Goal: Information Seeking & Learning: Find contact information

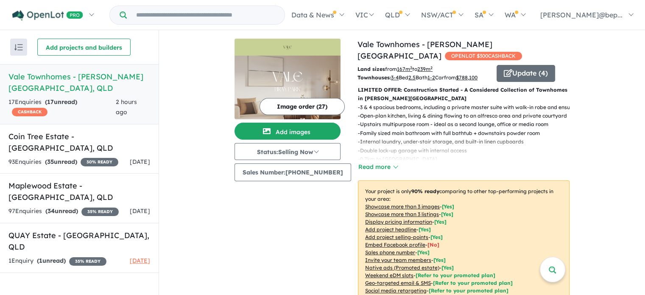
scroll to position [1, 0]
drag, startPoint x: 648, startPoint y: 70, endPoint x: 649, endPoint y: 202, distance: 132.0
click at [645, 202] on html "Skip to main content Homepage My Dashboard (4) Buyer Demand Index Suburb/Counci…" at bounding box center [322, 146] width 645 height 295
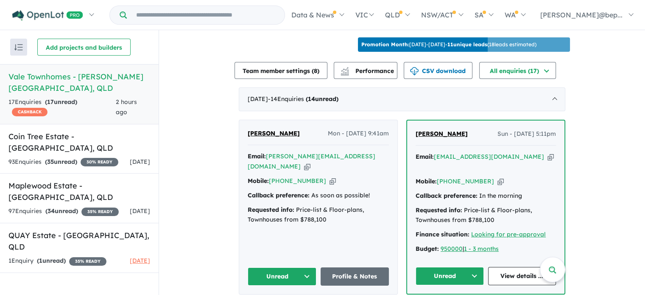
scroll to position [300, 0]
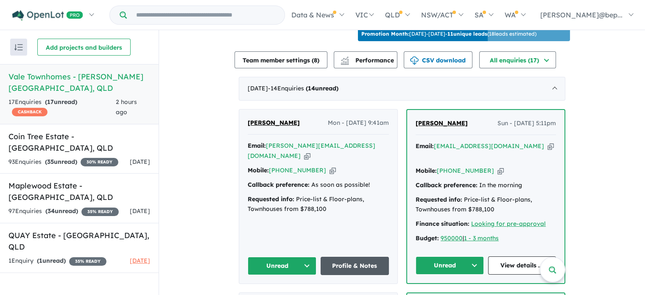
click at [362, 261] on link "Profile & Notes" at bounding box center [355, 266] width 69 height 18
click at [514, 261] on link "View details ..." at bounding box center [522, 265] width 68 height 18
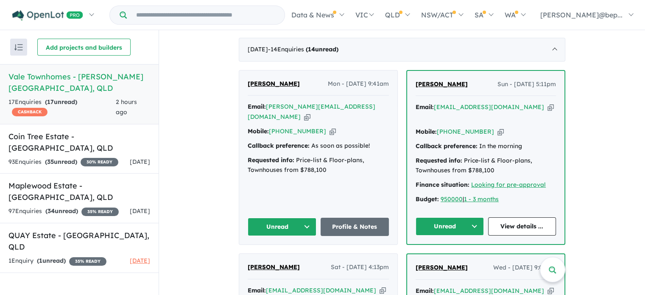
scroll to position [298, 0]
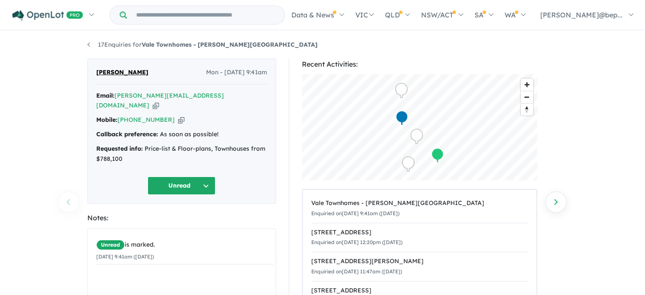
click at [159, 101] on icon "button" at bounding box center [156, 105] width 6 height 9
drag, startPoint x: 234, startPoint y: 45, endPoint x: 144, endPoint y: 45, distance: 89.5
click at [144, 45] on ul "17 Enquiries for Vale Townhomes - Bray Park" at bounding box center [322, 45] width 471 height 10
copy strong "Vale Townhomes - [PERSON_NAME][GEOGRAPHIC_DATA]"
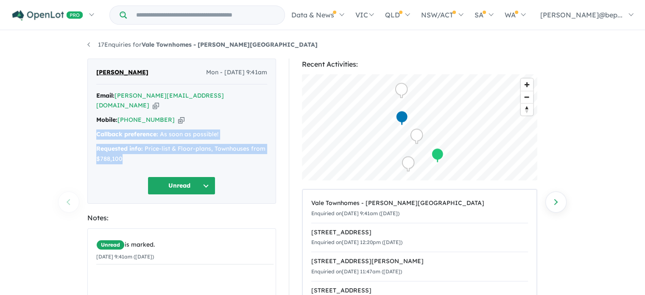
drag, startPoint x: 98, startPoint y: 124, endPoint x: 125, endPoint y: 145, distance: 33.9
click at [125, 145] on div "Email: julie@yellowwood.com.au Copied! Mobile: +61 406 634 346 Copied! Callback…" at bounding box center [181, 130] width 171 height 78
copy div "Callback preference: As soon as possible! Requested info: Price-list & Floor-pl…"
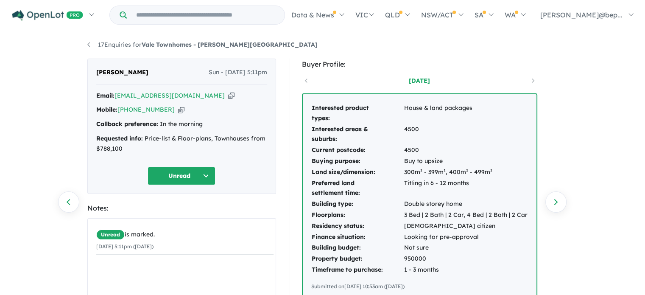
click at [228, 95] on icon "button" at bounding box center [231, 95] width 6 height 9
drag, startPoint x: 235, startPoint y: 49, endPoint x: 144, endPoint y: 48, distance: 90.8
click at [144, 48] on ul "17 Enquiries for Vale Townhomes - [PERSON_NAME][GEOGRAPHIC_DATA]" at bounding box center [322, 45] width 471 height 10
copy strong "Vale Townhomes - [PERSON_NAME][GEOGRAPHIC_DATA]"
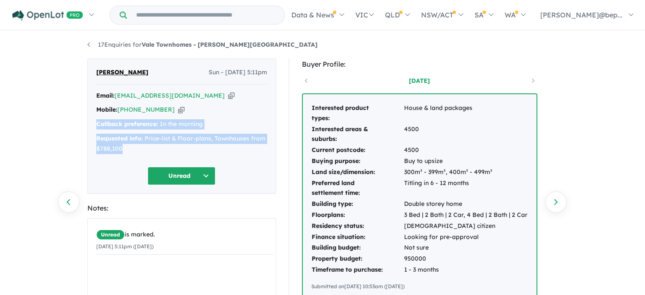
drag, startPoint x: 97, startPoint y: 123, endPoint x: 140, endPoint y: 144, distance: 48.0
click at [140, 144] on div "Email: [EMAIL_ADDRESS][DOMAIN_NAME] Copied! Mobile: [PHONE_NUMBER] Copied! Call…" at bounding box center [181, 124] width 171 height 67
copy div "Callback preference: In the morning Requested info: Price-list & Floor-plans, T…"
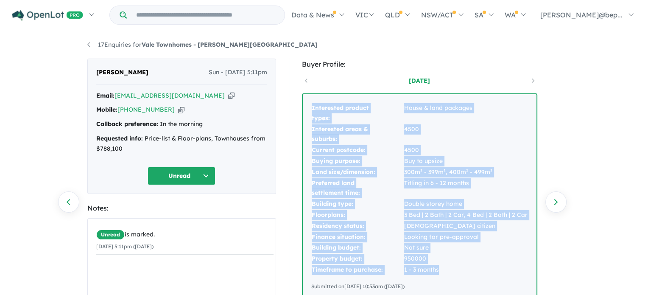
drag, startPoint x: 313, startPoint y: 109, endPoint x: 441, endPoint y: 271, distance: 206.6
click at [441, 271] on div "Interested product types: House & land packages Interested areas & suburbs: 450…" at bounding box center [420, 196] width 234 height 205
copy tbody "Interested product types: House & land packages Interested areas & suburbs: 450…"
